Goal: Information Seeking & Learning: Learn about a topic

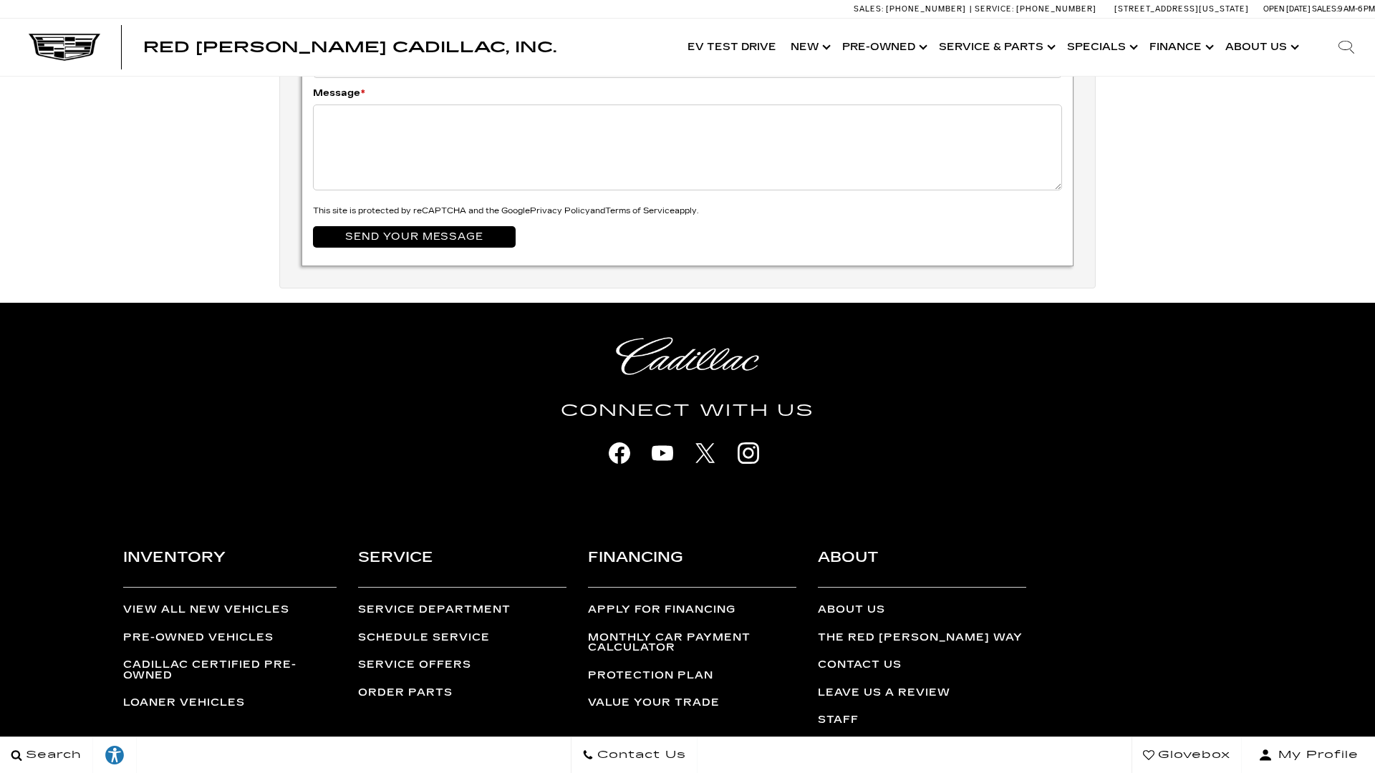
scroll to position [4898, 0]
